Goal: Communication & Community: Share content

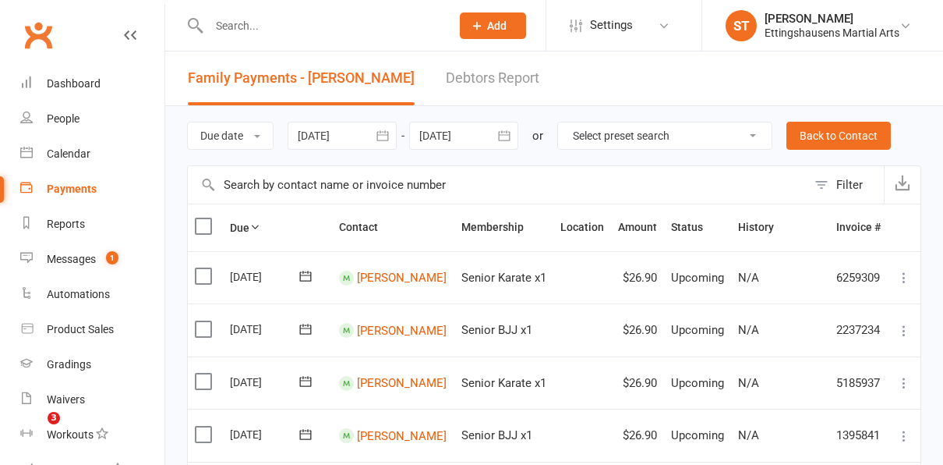
scroll to position [219, 0]
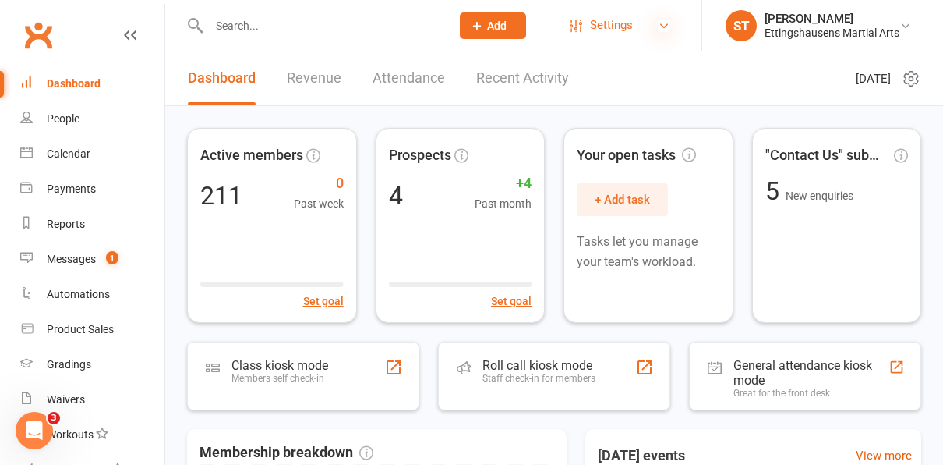
click at [662, 25] on icon at bounding box center [664, 25] width 12 height 12
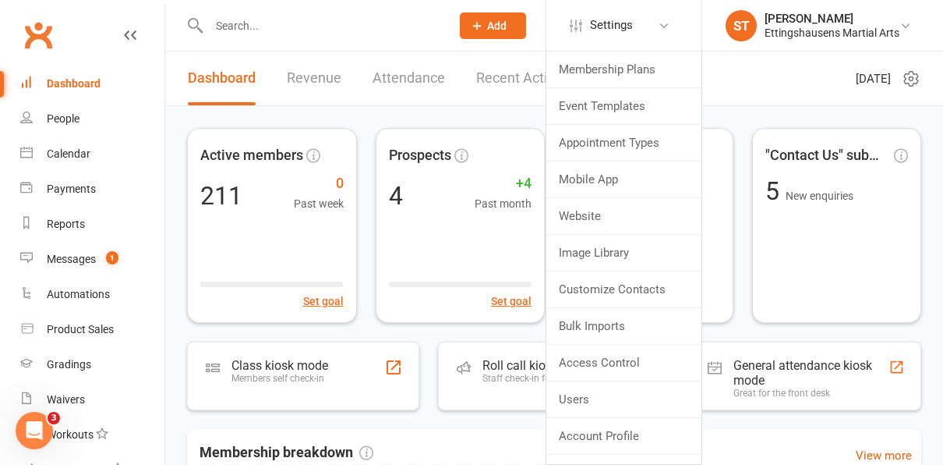
click at [503, 30] on span "Add" at bounding box center [496, 25] width 19 height 12
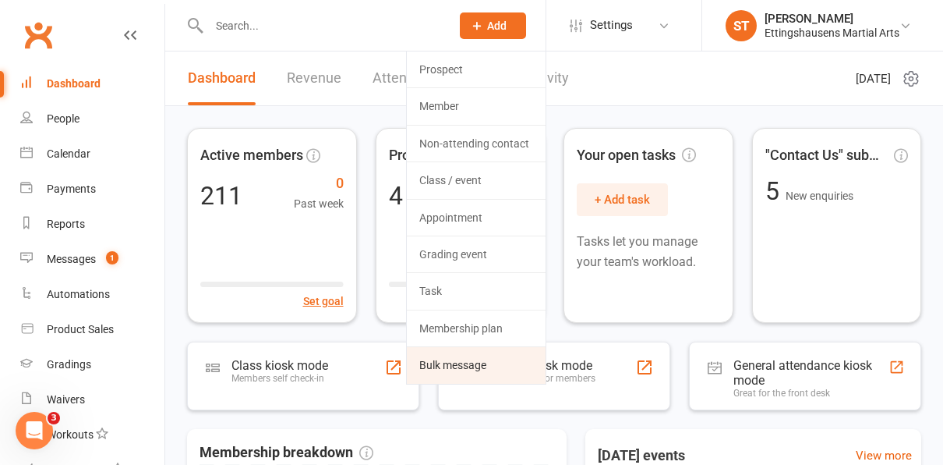
click at [462, 360] on link "Bulk message" at bounding box center [476, 365] width 139 height 36
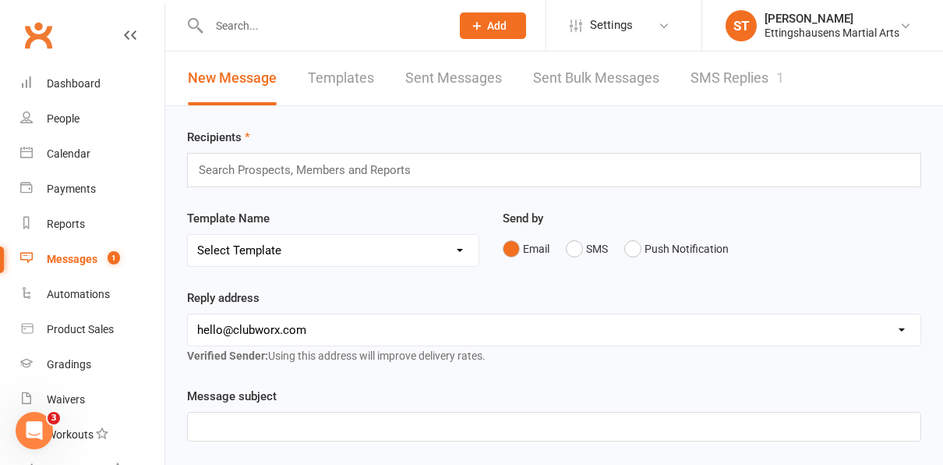
click at [616, 87] on link "Sent Bulk Messages" at bounding box center [596, 78] width 126 height 54
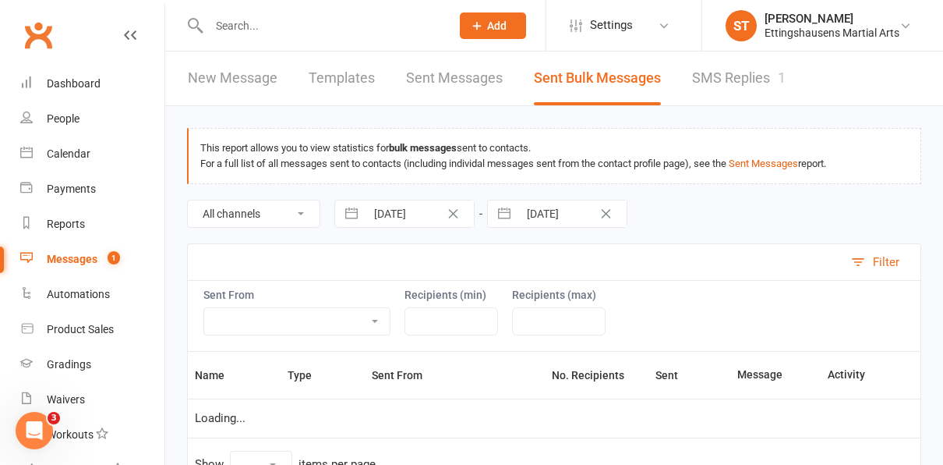
select select "10"
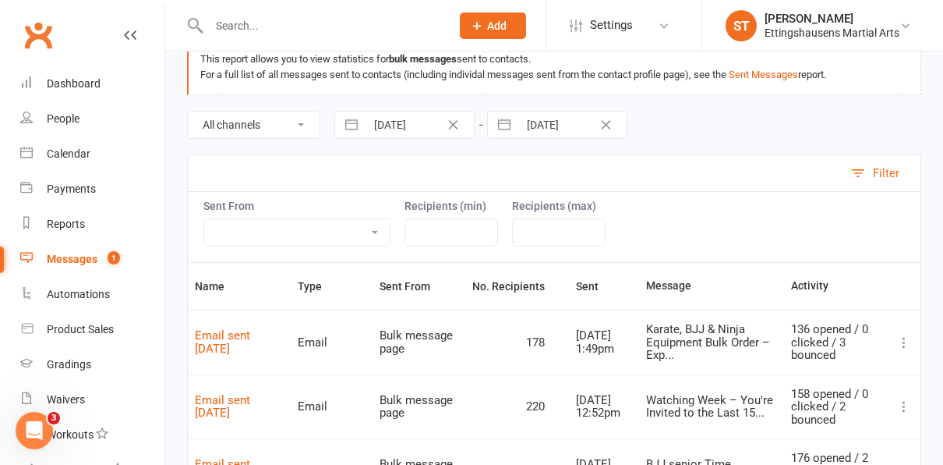
scroll to position [171, 0]
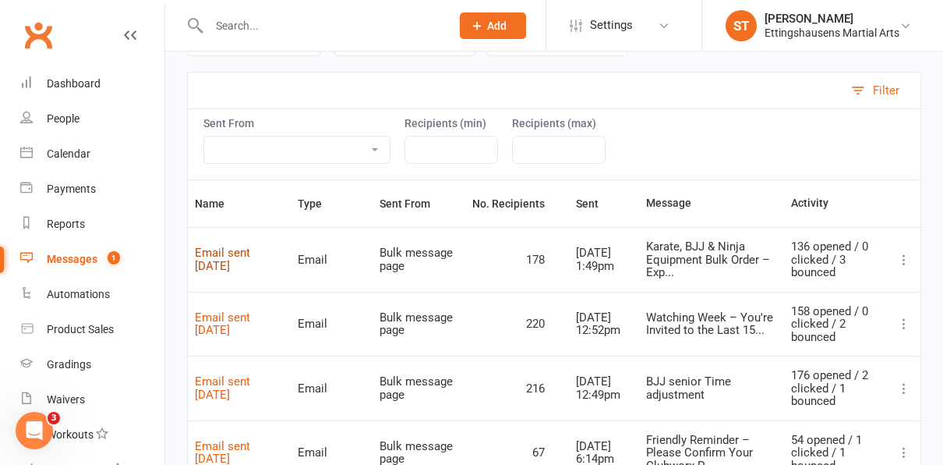
click at [242, 246] on link "Email sent 05 Aug 2025" at bounding box center [222, 259] width 55 height 27
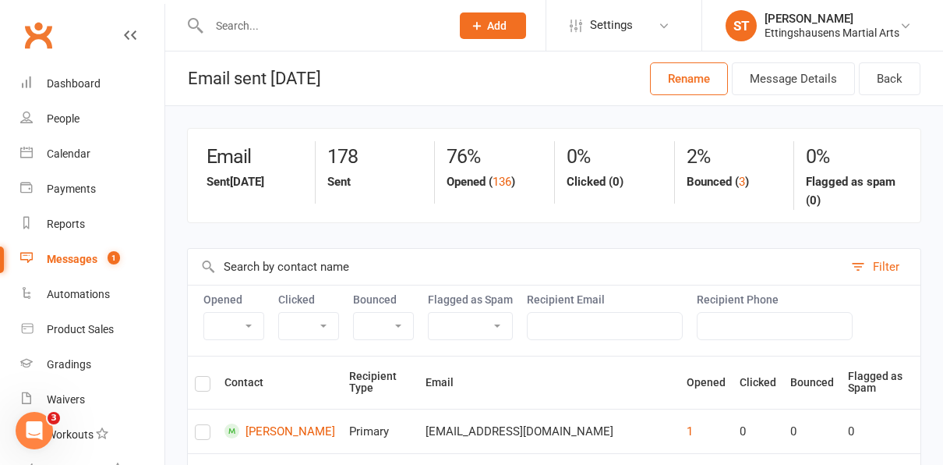
click at [507, 30] on button "Add" at bounding box center [493, 25] width 66 height 26
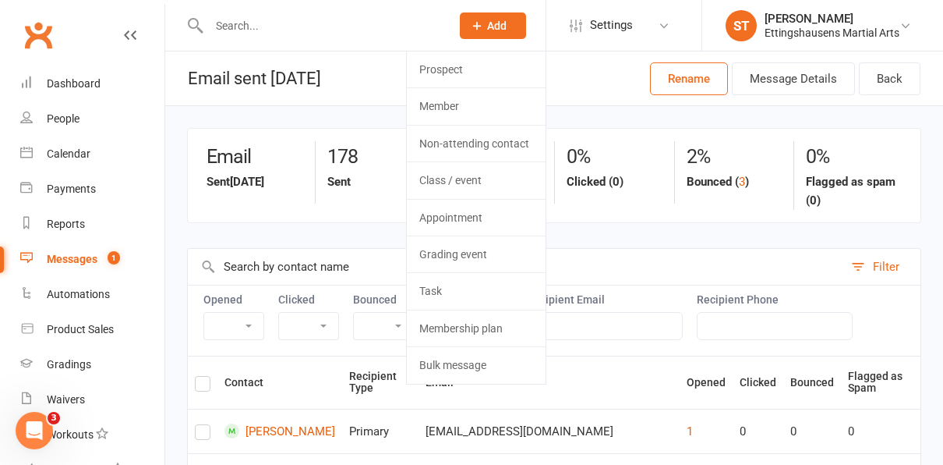
click at [667, 210] on div "Email Sent 6 days ago 178 Sent 76% Opened ( 136 ) 0% Clicked (0) 2% Bounced ( 3…" at bounding box center [554, 175] width 734 height 95
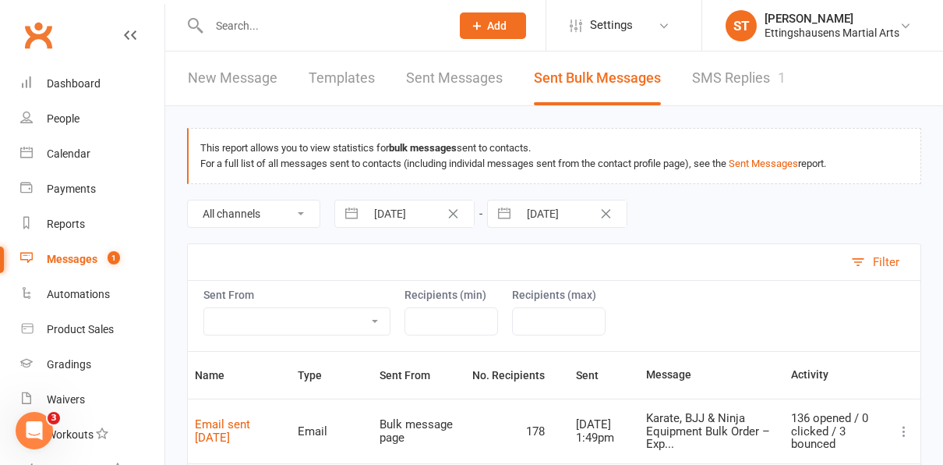
click at [248, 73] on link "New Message" at bounding box center [233, 78] width 90 height 54
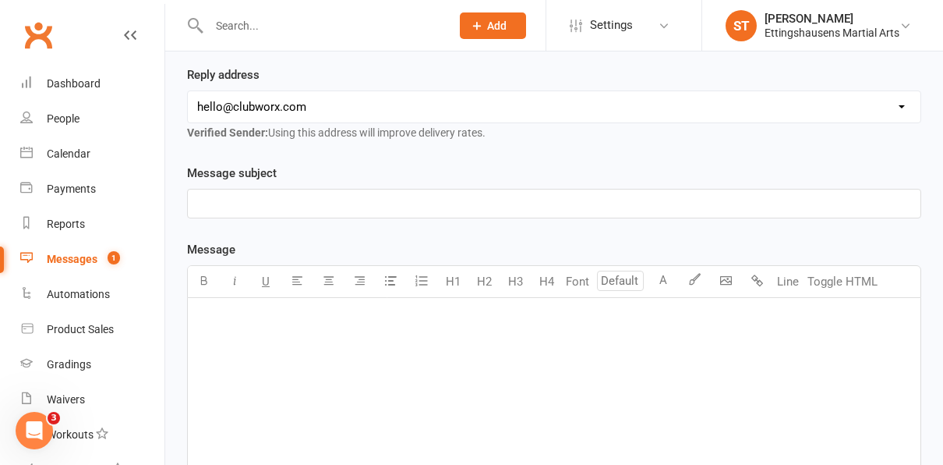
scroll to position [226, 0]
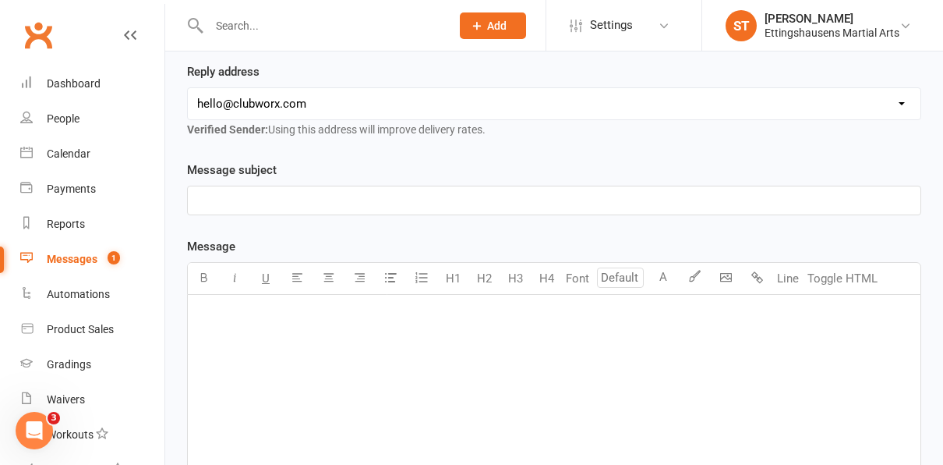
click at [275, 361] on div "﻿" at bounding box center [554, 412] width 733 height 234
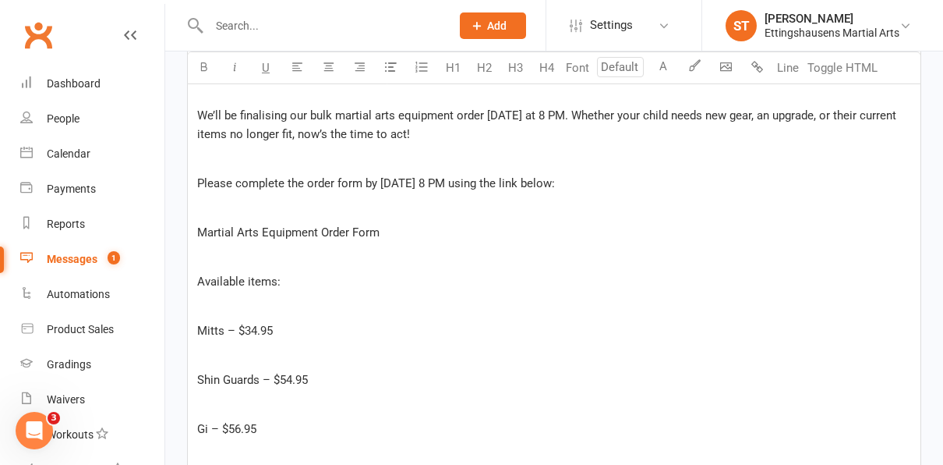
scroll to position [523, 0]
drag, startPoint x: 380, startPoint y: 233, endPoint x: 185, endPoint y: 227, distance: 195.0
click at [185, 227] on div "Message subject ﻿ Message U H1 H2 H3 H4 Font A Line Toggle HTML Subject: Final …" at bounding box center [554, 398] width 758 height 1069
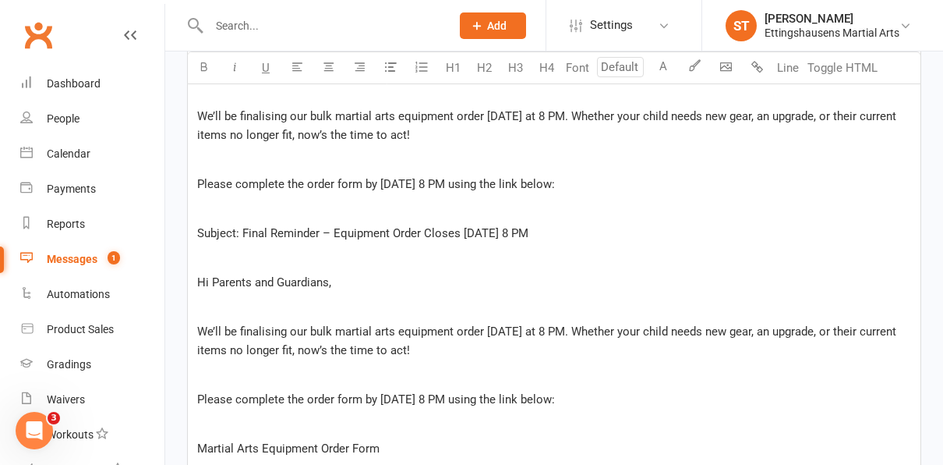
scroll to position [1251, 0]
